Goal: Communication & Community: Connect with others

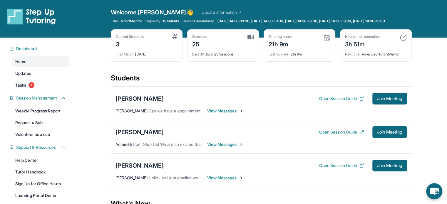
click at [225, 114] on span "View Messages" at bounding box center [225, 111] width 37 height 6
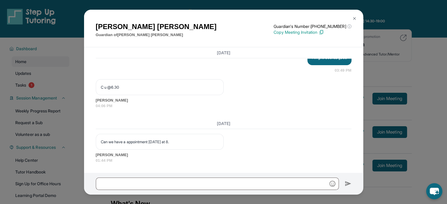
scroll to position [3589, 0]
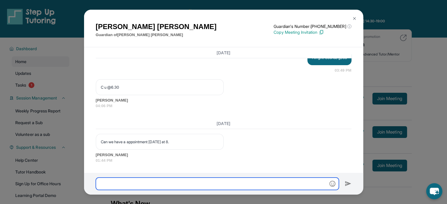
click at [234, 182] on input "text" at bounding box center [217, 184] width 243 height 12
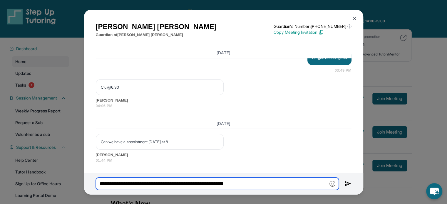
type input "**********"
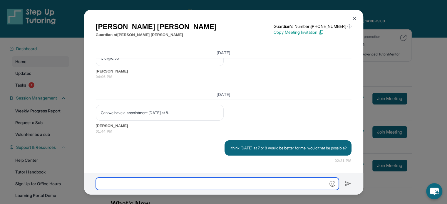
scroll to position [3625, 0]
click at [428, 52] on div "[PERSON_NAME] Guardian of [PERSON_NAME] Guardian's Number: [PHONE_NUMBER] ⓘ Thi…" at bounding box center [223, 102] width 447 height 204
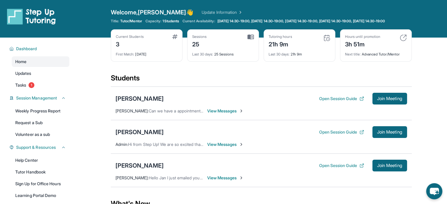
click at [217, 144] on div "Bradley Gonzalez Open Session Guide Join Meeting Admin : Hi from Step Up! We ar…" at bounding box center [261, 137] width 301 height 34
click at [217, 145] on div "Bradley Gonzalez Open Session Guide Join Meeting Admin : Hi from Step Up! We ar…" at bounding box center [261, 137] width 301 height 34
click at [218, 154] on div "Bradley Gonzalez Open Session Guide Join Meeting Admin : Hi from Step Up! We ar…" at bounding box center [261, 137] width 301 height 34
click at [219, 148] on span "View Messages" at bounding box center [225, 145] width 37 height 6
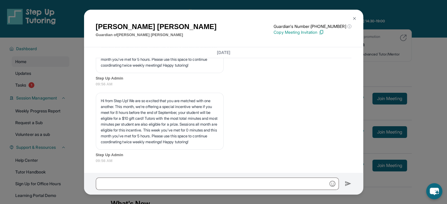
scroll to position [2549, 0]
click at [427, 80] on div "Yolanda Gonzalez Guardian of Bradley Gonzalez Guardian's Number: +16283484657 ⓘ…" at bounding box center [223, 102] width 447 height 204
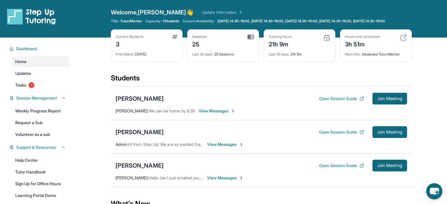
click at [218, 114] on span "View Messages" at bounding box center [217, 111] width 37 height 6
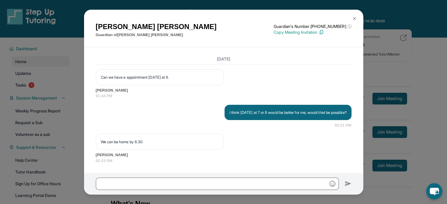
scroll to position [3660, 0]
click at [400, 66] on div "[PERSON_NAME] Guardian of [PERSON_NAME] Guardian's Number: [PHONE_NUMBER] ⓘ Thi…" at bounding box center [223, 102] width 447 height 204
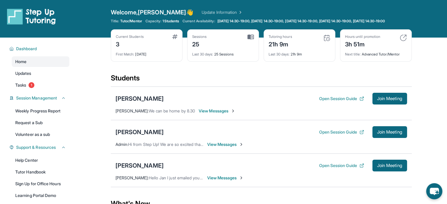
click at [228, 114] on span "View Messages" at bounding box center [217, 111] width 37 height 6
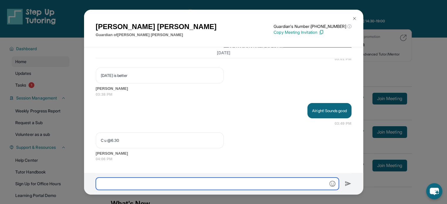
click at [225, 181] on input "text" at bounding box center [217, 184] width 243 height 12
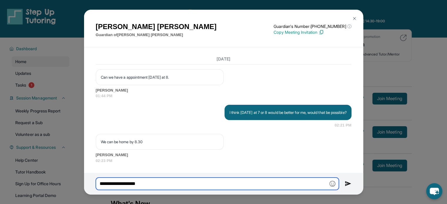
type input "**********"
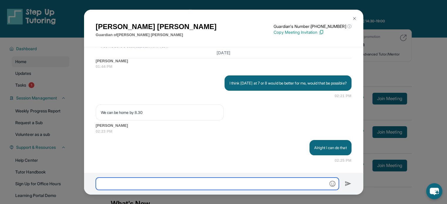
scroll to position [3689, 0]
click at [399, 48] on div "[PERSON_NAME] Guardian of [PERSON_NAME] Guardian's Number: [PHONE_NUMBER] ⓘ Thi…" at bounding box center [223, 102] width 447 height 204
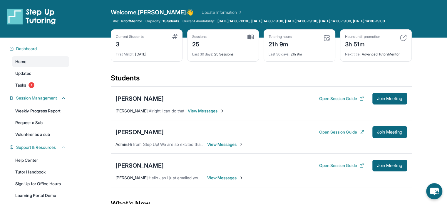
click at [213, 114] on span "View Messages" at bounding box center [206, 111] width 37 height 6
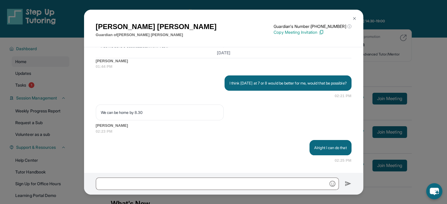
scroll to position [3689, 0]
click at [375, 66] on div "[PERSON_NAME] Guardian of [PERSON_NAME] Guardian's Number: [PHONE_NUMBER] ⓘ Thi…" at bounding box center [223, 102] width 447 height 204
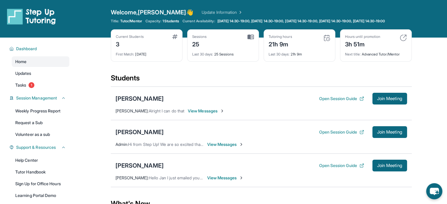
click at [216, 181] on span "View Messages" at bounding box center [225, 178] width 37 height 6
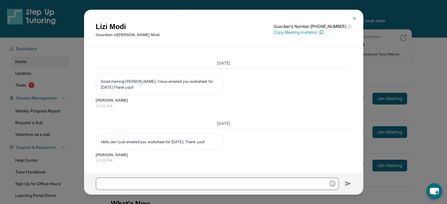
scroll to position [2359, 0]
click at [215, 180] on input "text" at bounding box center [217, 184] width 243 height 12
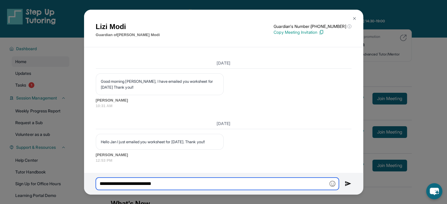
type input "**********"
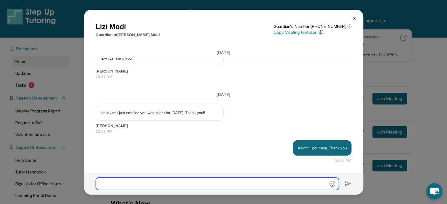
scroll to position [2389, 0]
click at [399, 71] on div "Lizi Modi Guardian of Reyna Modi Guardian's Number: +12672142086 ⓘ This isn't t…" at bounding box center [223, 102] width 447 height 204
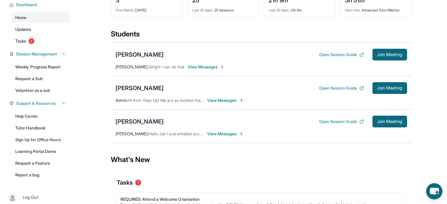
scroll to position [2, 0]
